Goal: Information Seeking & Learning: Find specific fact

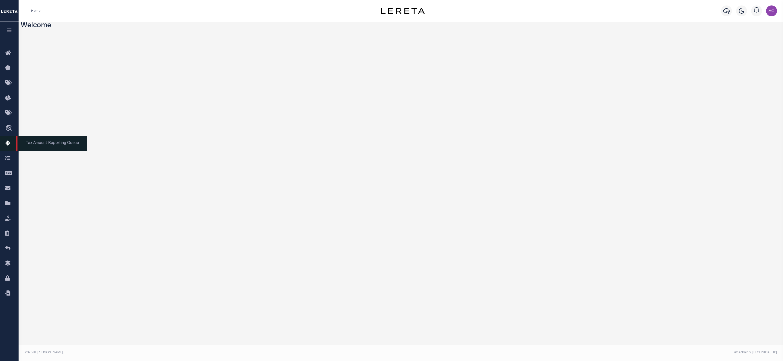
click at [40, 144] on span "Tax Amount Reporting Queue" at bounding box center [51, 143] width 71 height 15
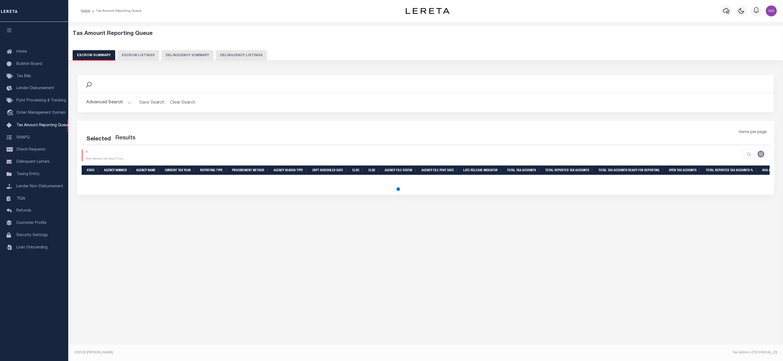
select select "100"
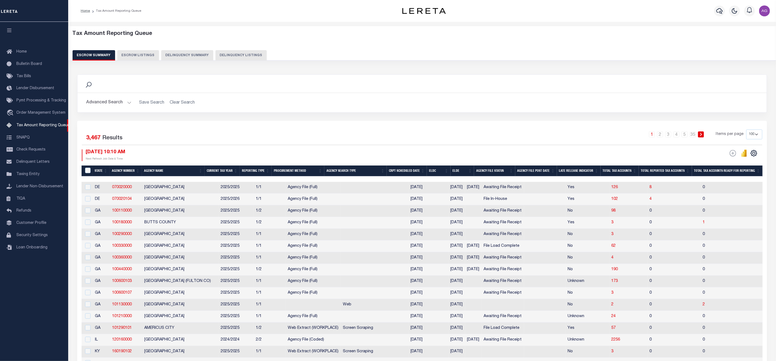
click at [181, 56] on button "Delinquency Summary" at bounding box center [187, 55] width 52 height 10
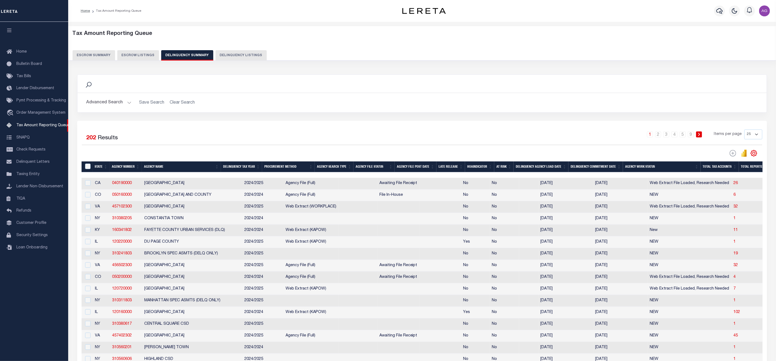
click at [113, 103] on button "Advanced Search" at bounding box center [108, 102] width 45 height 11
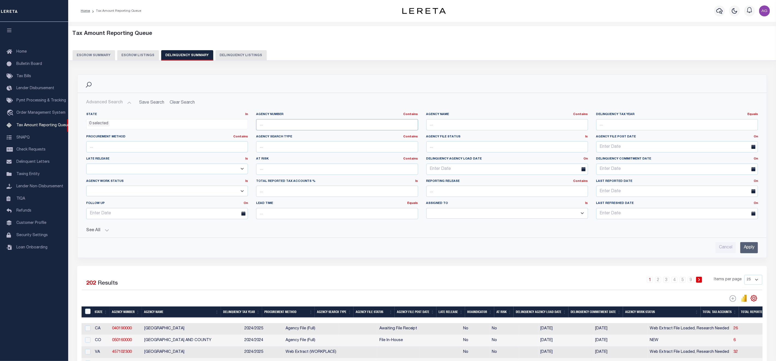
click at [312, 126] on input "text" at bounding box center [337, 124] width 162 height 11
paste input "040190000"
type input "040190000"
click at [751, 249] on input "Apply" at bounding box center [750, 247] width 18 height 11
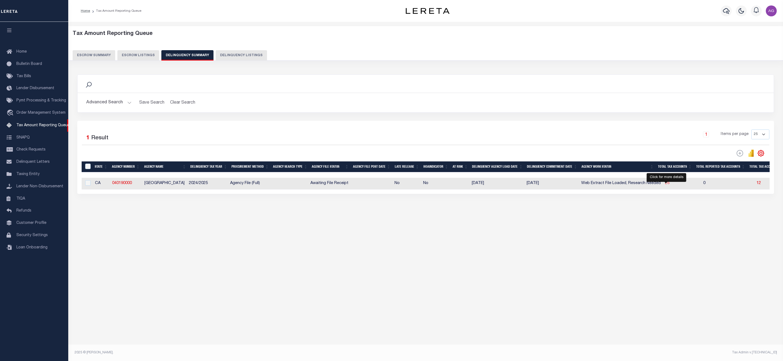
click at [666, 185] on span "26" at bounding box center [667, 183] width 4 height 4
select select "100"
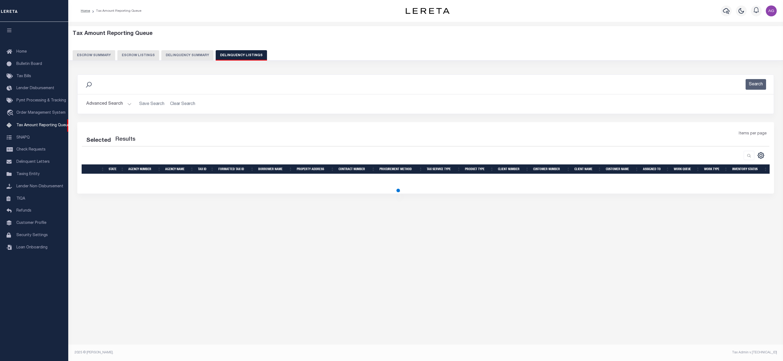
select select "100"
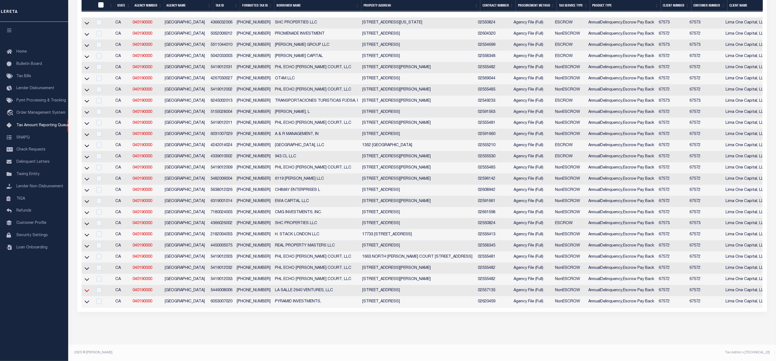
click at [88, 301] on icon at bounding box center [87, 302] width 5 height 6
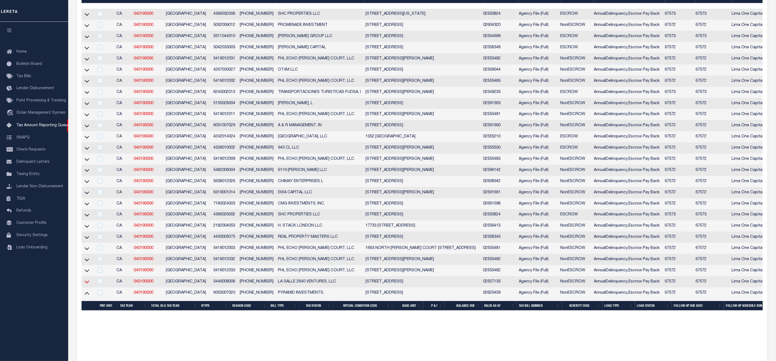
scroll to position [165, 0]
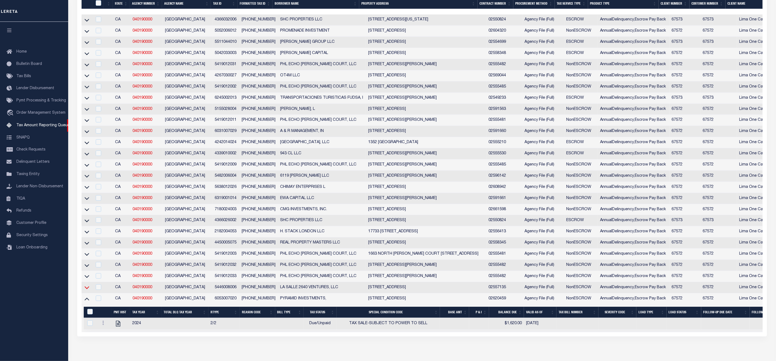
click at [87, 291] on icon at bounding box center [87, 288] width 5 height 6
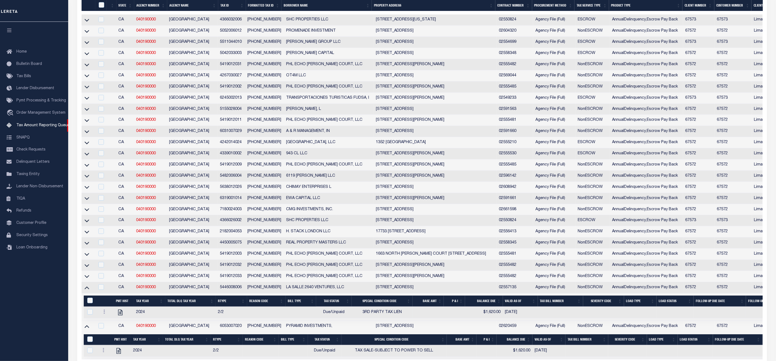
scroll to position [226, 0]
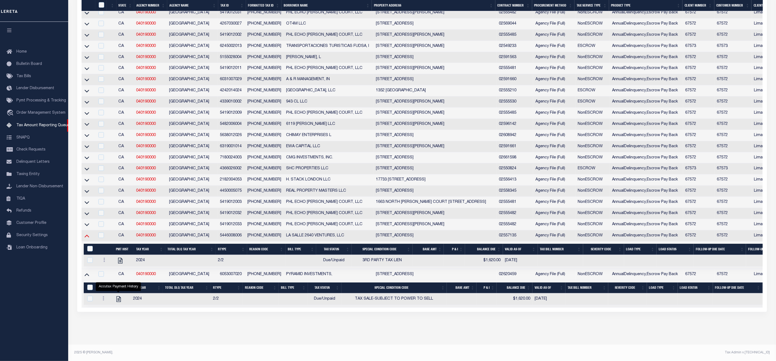
click at [85, 233] on icon at bounding box center [87, 236] width 5 height 6
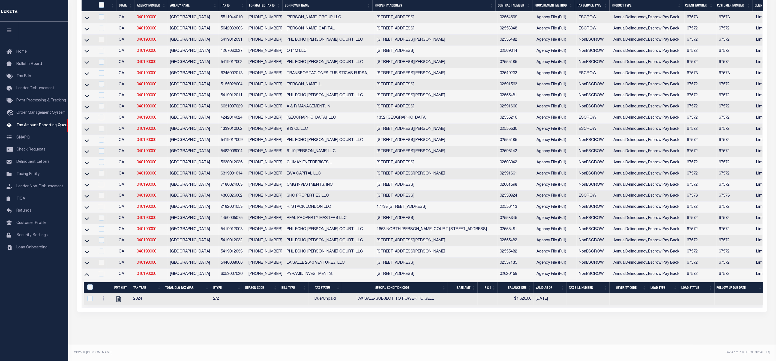
scroll to position [186, 0]
click at [87, 276] on icon at bounding box center [87, 274] width 5 height 3
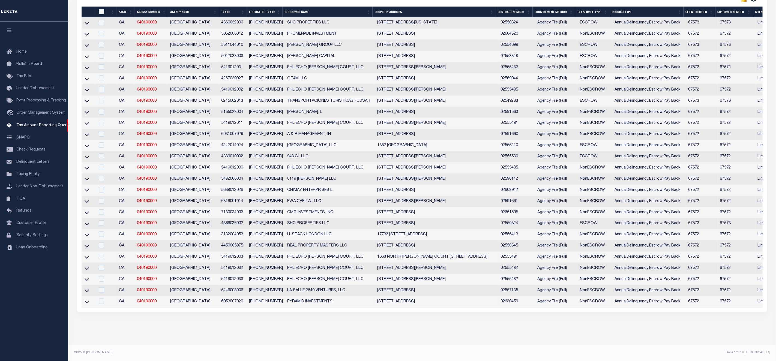
scroll to position [158, 0]
click at [88, 281] on icon at bounding box center [87, 280] width 5 height 3
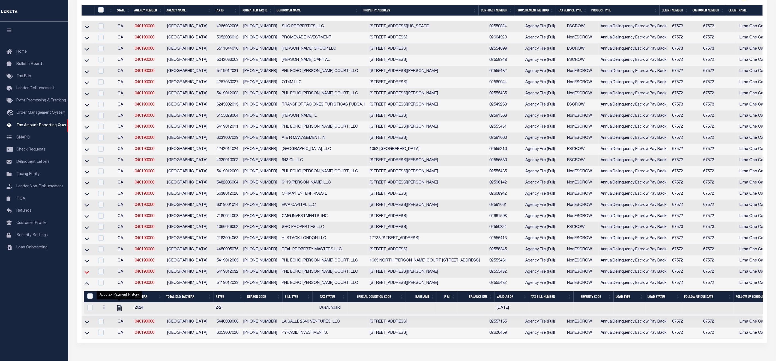
click at [87, 275] on icon at bounding box center [87, 273] width 5 height 6
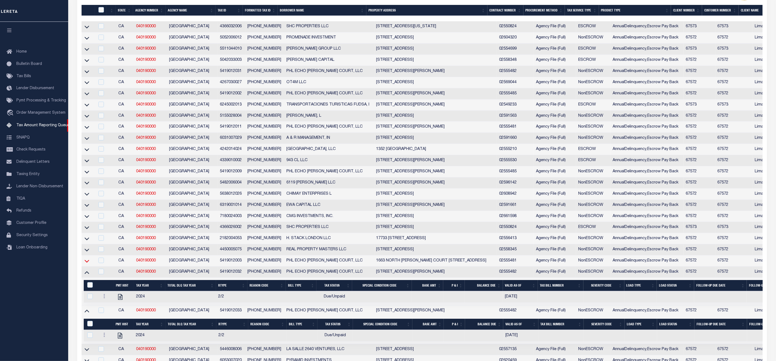
click at [86, 264] on icon at bounding box center [87, 261] width 5 height 6
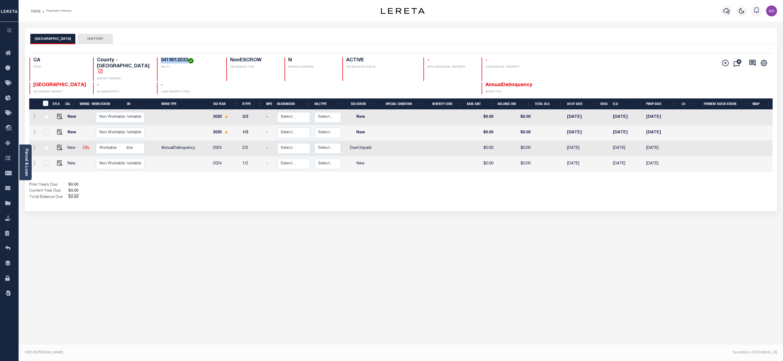
drag, startPoint x: 151, startPoint y: 58, endPoint x: 178, endPoint y: 58, distance: 26.5
click at [178, 58] on div "5419012033 TAX ID" at bounding box center [188, 69] width 63 height 23
copy h4 "5419012033"
click at [464, 285] on div "LOS ANGELES COUNTY HISTORY Selected 4 Results" at bounding box center [401, 182] width 760 height 308
drag, startPoint x: 152, startPoint y: 61, endPoint x: 179, endPoint y: 61, distance: 26.5
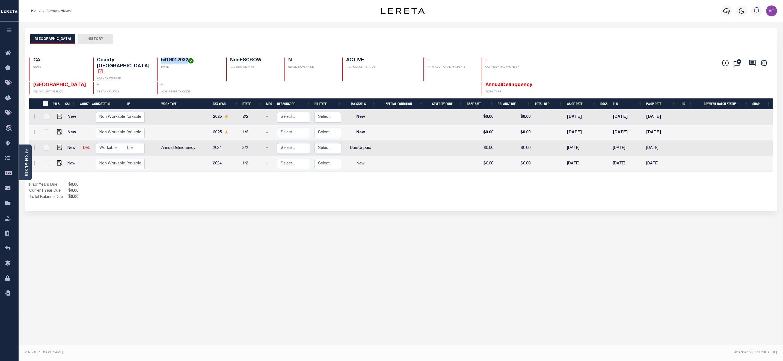
click at [179, 61] on h4 "5419012032" at bounding box center [190, 61] width 59 height 6
copy h4 "5419012032"
click at [481, 267] on div "LOS ANGELES COUNTY HISTORY Selected 4 Results" at bounding box center [401, 182] width 760 height 308
click at [203, 259] on div "LOS ANGELES COUNTY HISTORY Selected 4 Results" at bounding box center [401, 182] width 760 height 308
drag, startPoint x: 153, startPoint y: 58, endPoint x: 180, endPoint y: 58, distance: 27.6
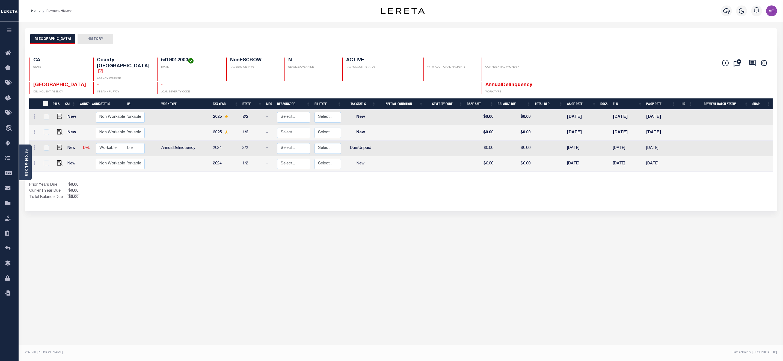
click at [180, 58] on h4 "5419012003" at bounding box center [190, 61] width 59 height 6
copy h4 "5419012003"
click at [178, 62] on h4 "5419012003" at bounding box center [190, 61] width 59 height 6
drag, startPoint x: 179, startPoint y: 61, endPoint x: 153, endPoint y: 62, distance: 26.8
click at [161, 62] on h4 "5419012003" at bounding box center [190, 61] width 59 height 6
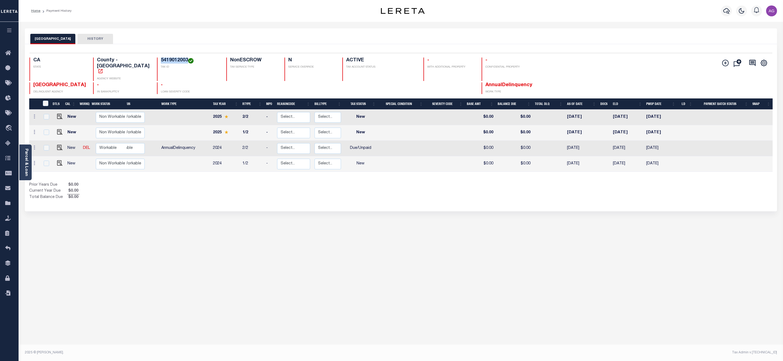
copy h4 "5419012003"
click at [764, 237] on div "LOS ANGELES COUNTY HISTORY Selected 4 Results" at bounding box center [401, 182] width 760 height 308
